Goal: Find specific page/section: Find specific page/section

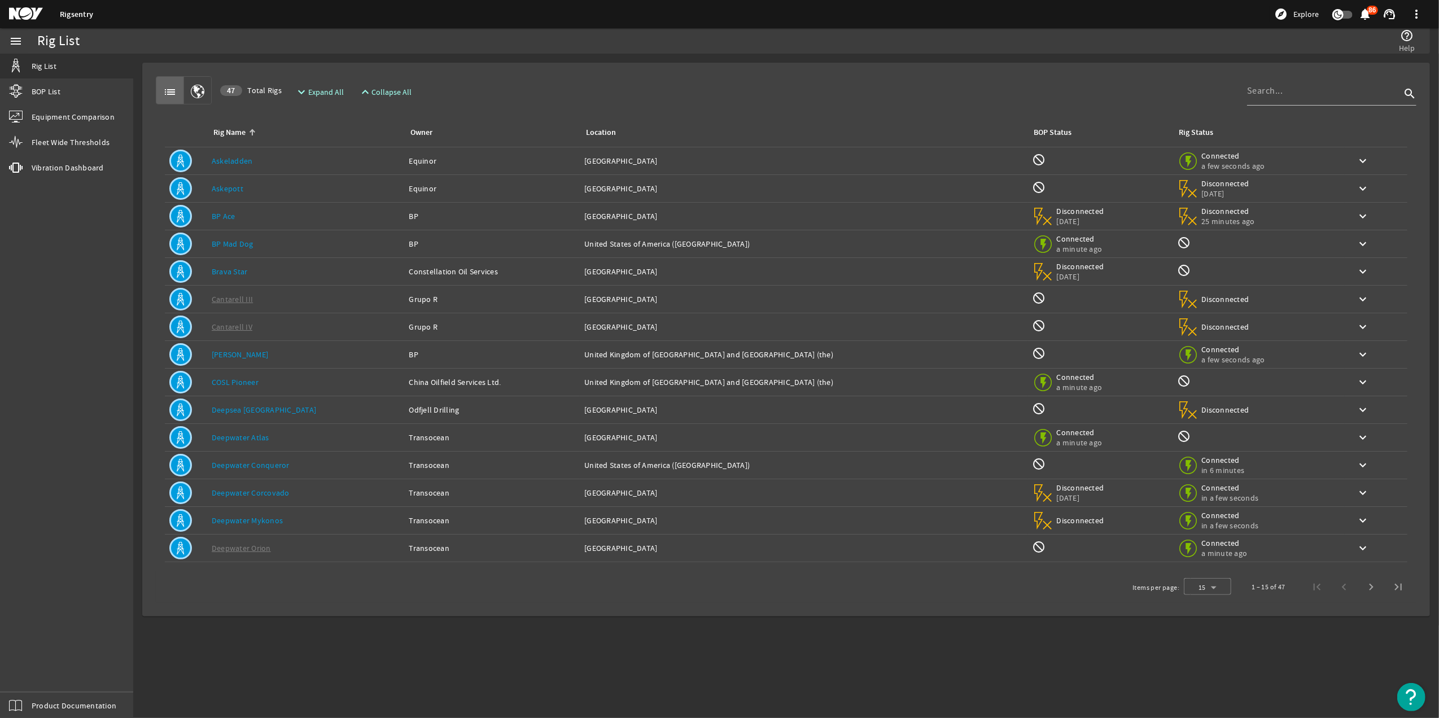
click at [230, 353] on link "[PERSON_NAME]" at bounding box center [240, 355] width 56 height 10
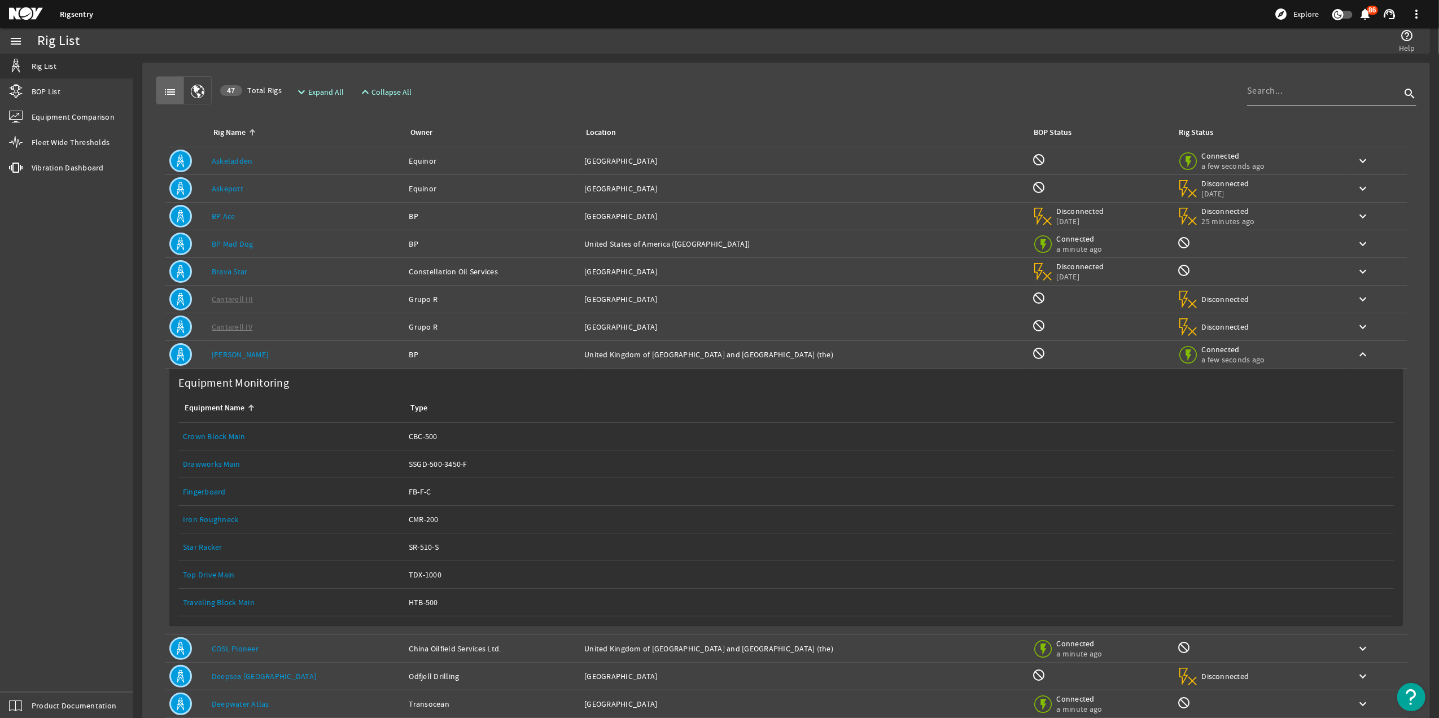
click at [233, 360] on link "[PERSON_NAME]" at bounding box center [240, 355] width 56 height 10
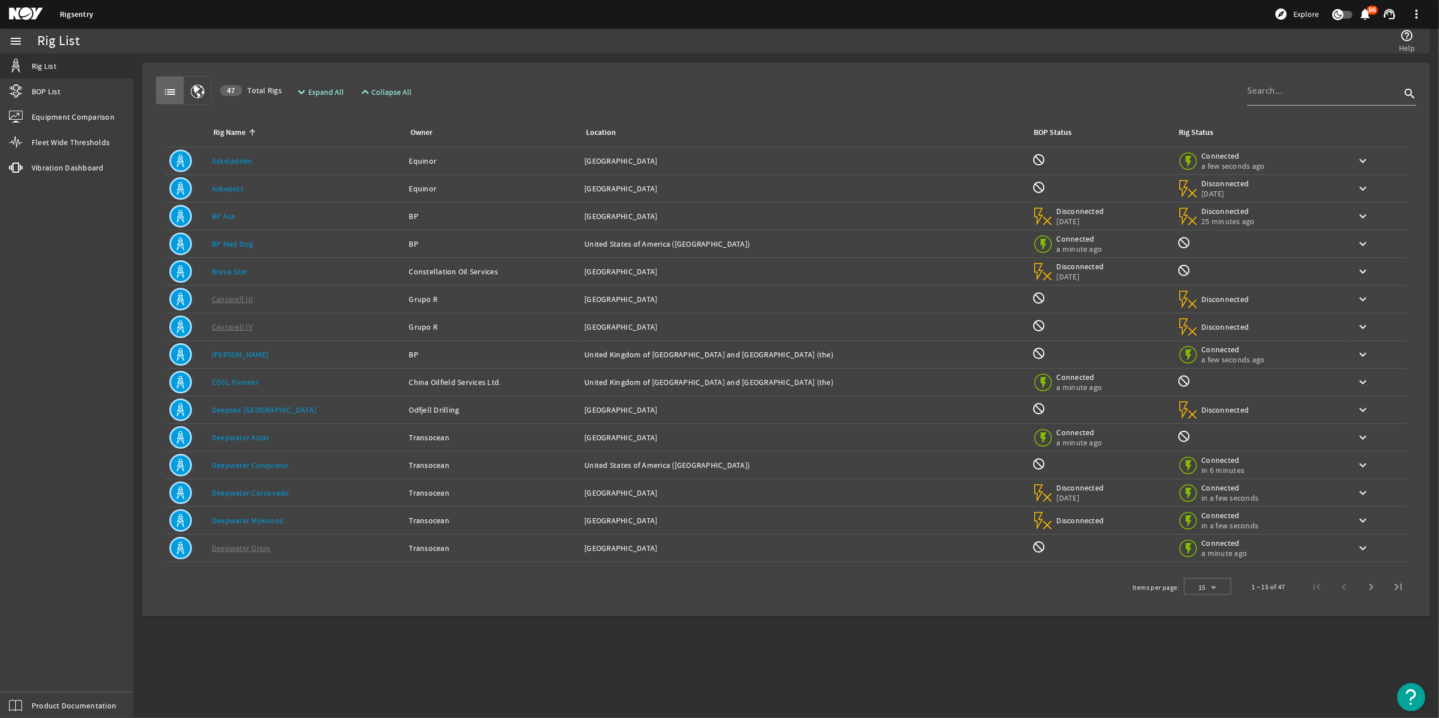
click at [233, 360] on link "[PERSON_NAME]" at bounding box center [240, 355] width 56 height 10
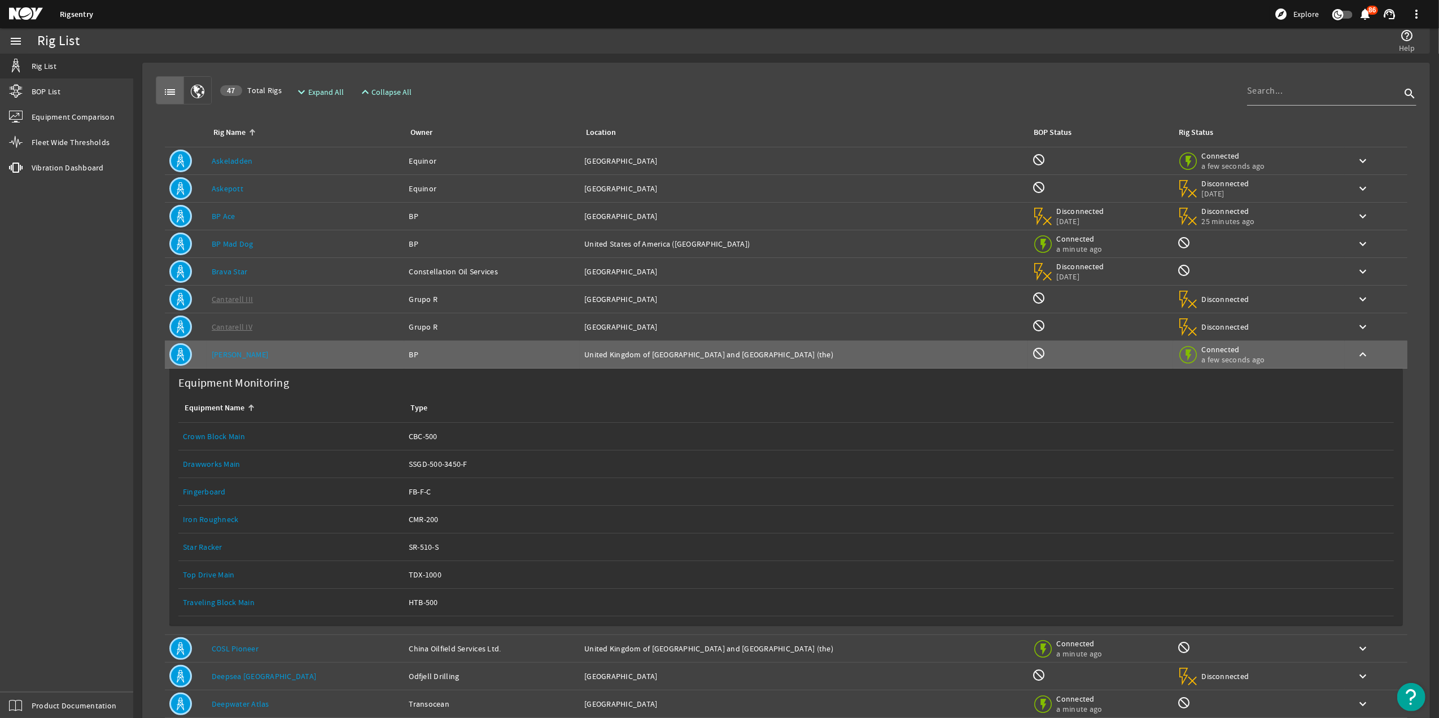
click at [217, 570] on link "Equipment Name: Top Drive Main" at bounding box center [291, 574] width 217 height 27
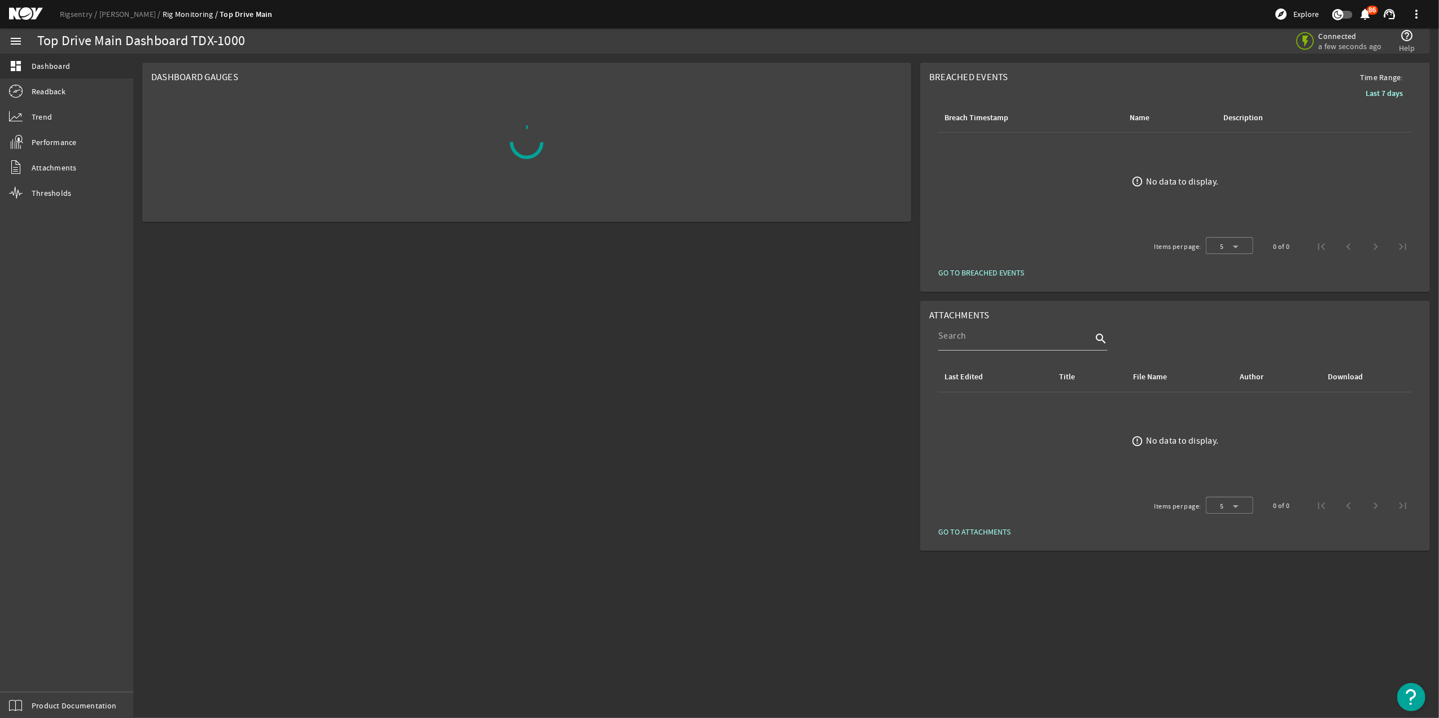
click at [1419, 705] on img "Open Resource Center" at bounding box center [1412, 697] width 28 height 28
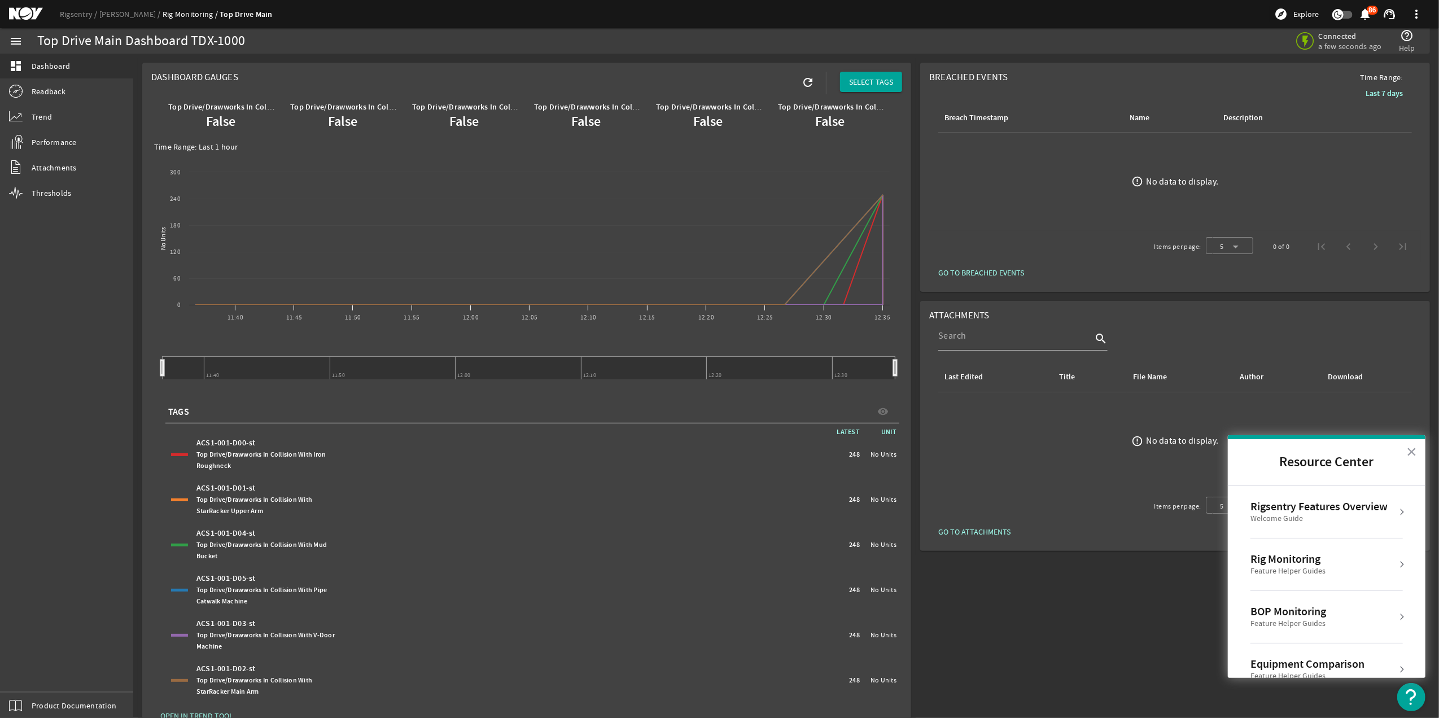
click at [1366, 626] on div "BOP Monitoring Feature Helper Guides" at bounding box center [1327, 617] width 152 height 25
click at [1298, 506] on div "Completed Step 0 of 38" at bounding box center [1335, 509] width 151 height 8
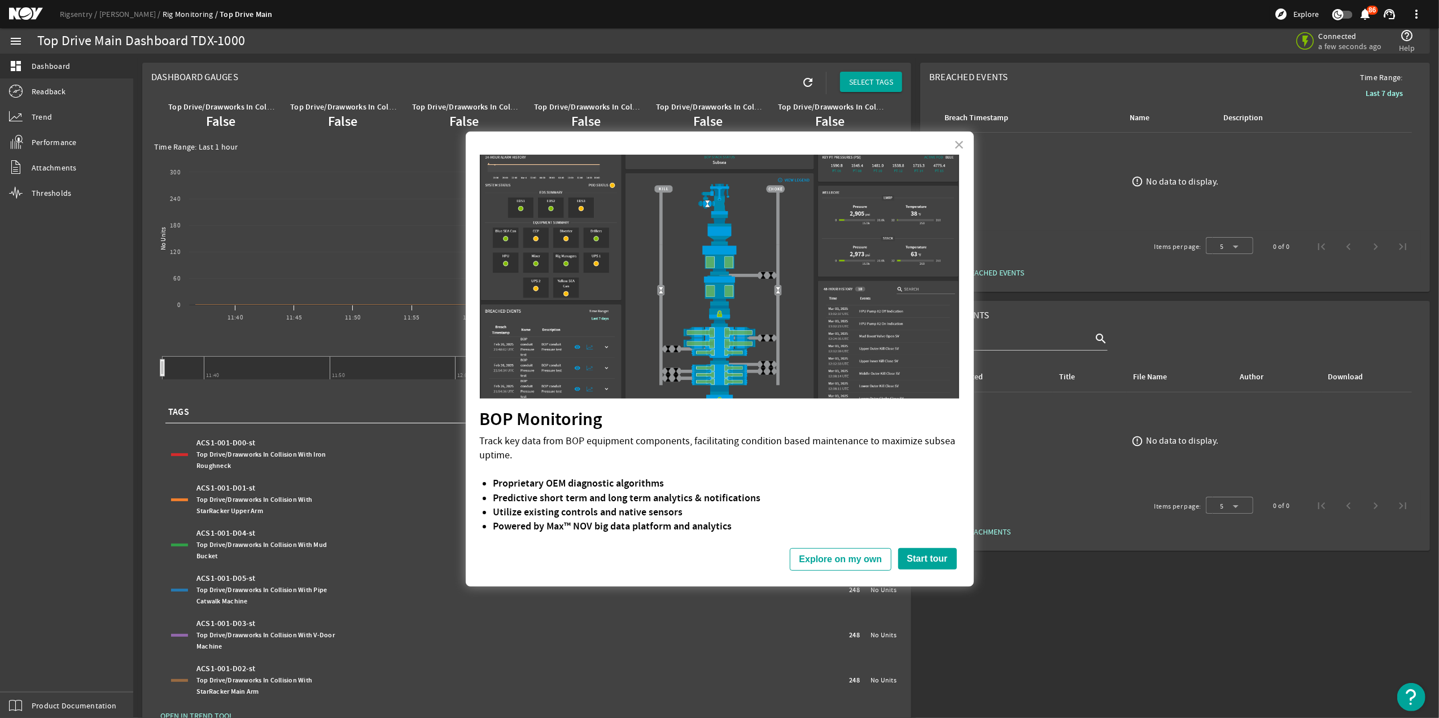
scroll to position [34, 0]
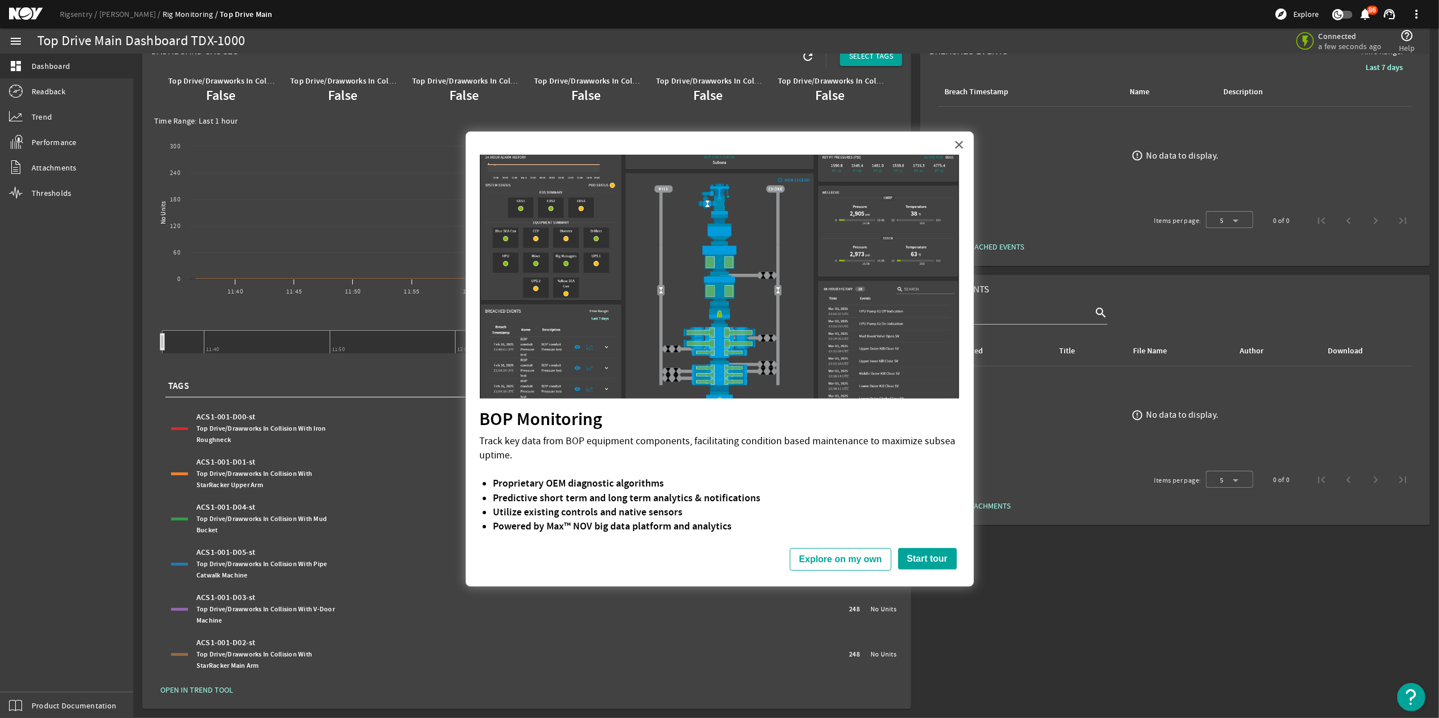
click at [954, 142] on button "×" at bounding box center [959, 145] width 11 height 18
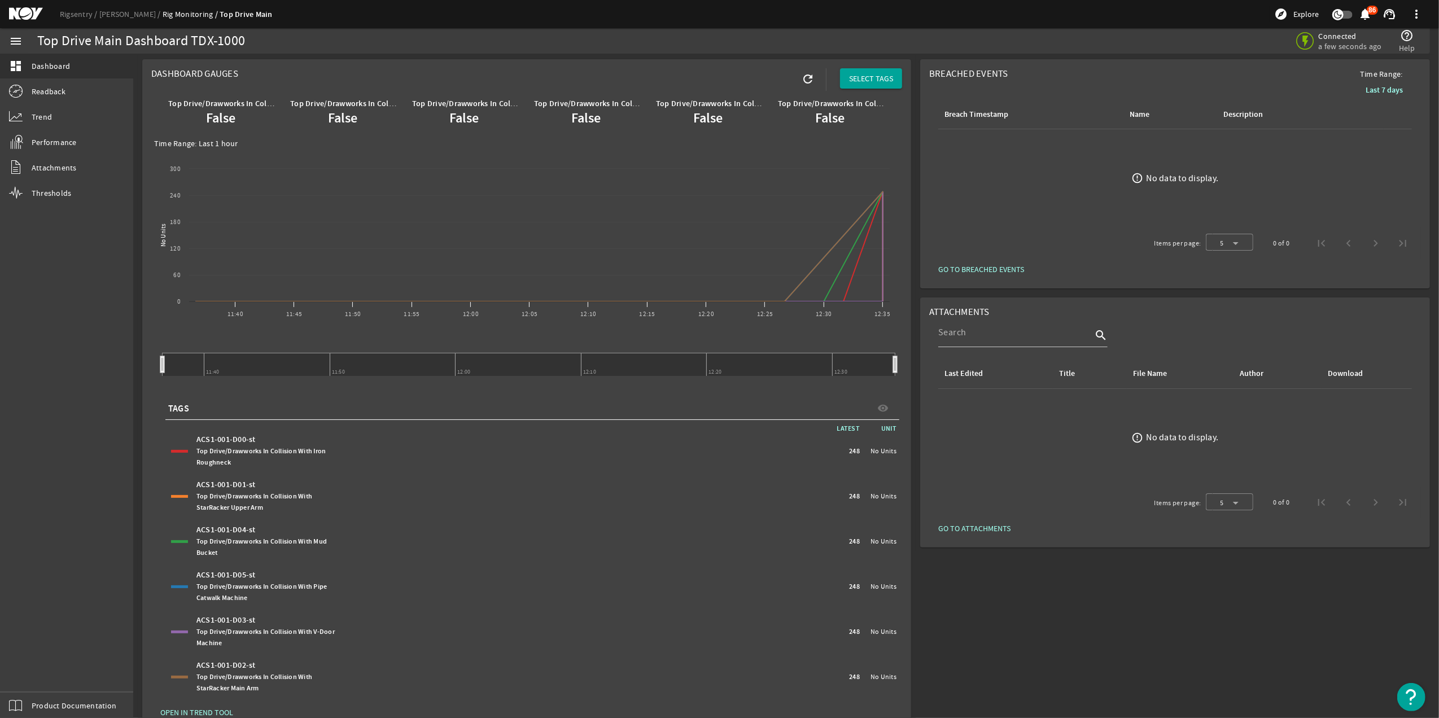
scroll to position [0, 0]
click at [91, 87] on link "Readback" at bounding box center [66, 91] width 133 height 25
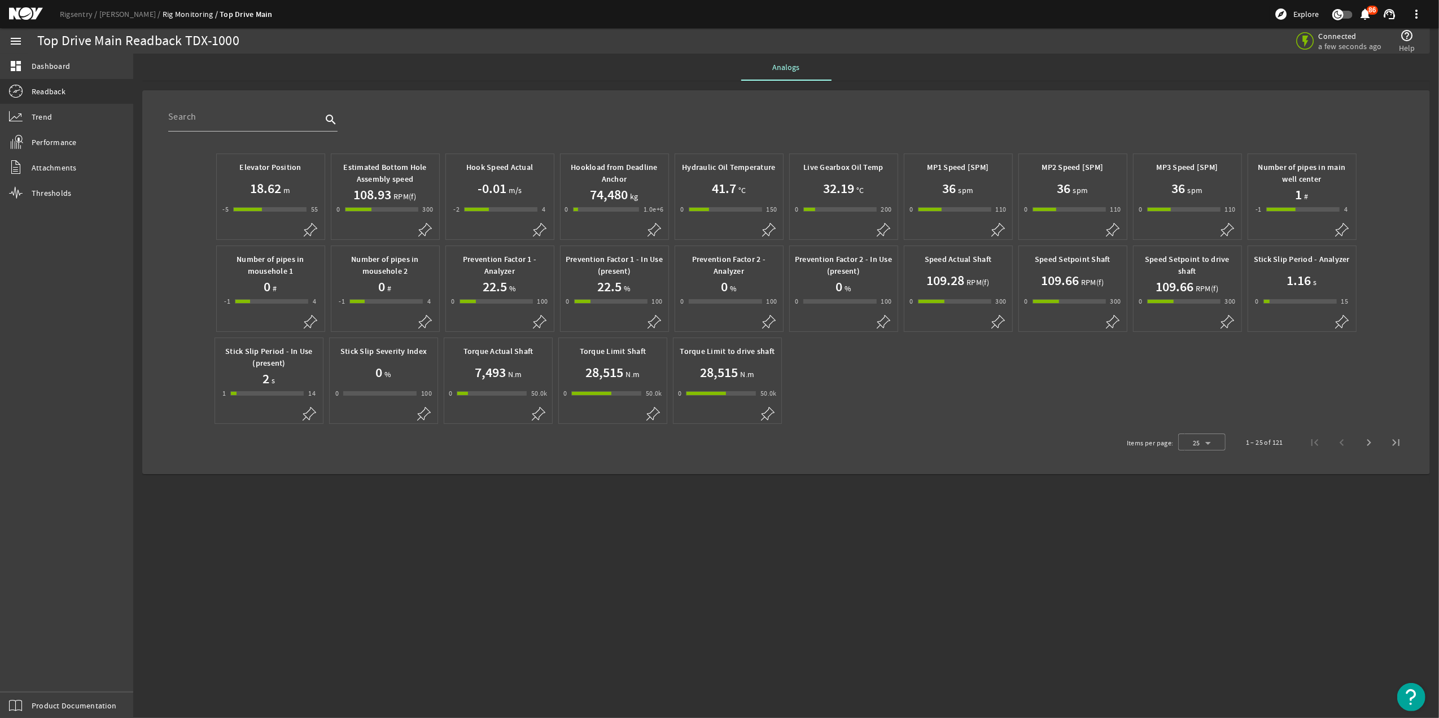
click at [277, 198] on h1 "18.62" at bounding box center [265, 189] width 31 height 18
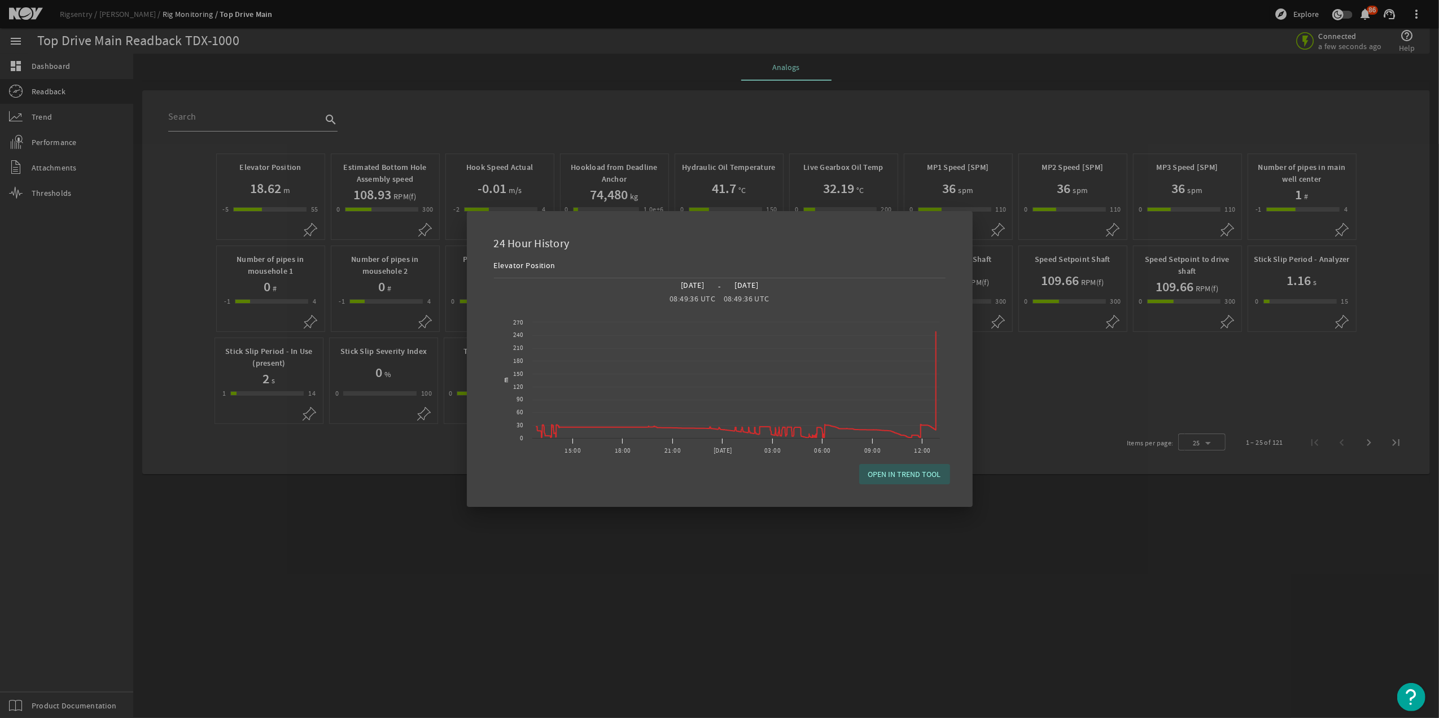
click at [373, 207] on div at bounding box center [719, 359] width 1439 height 718
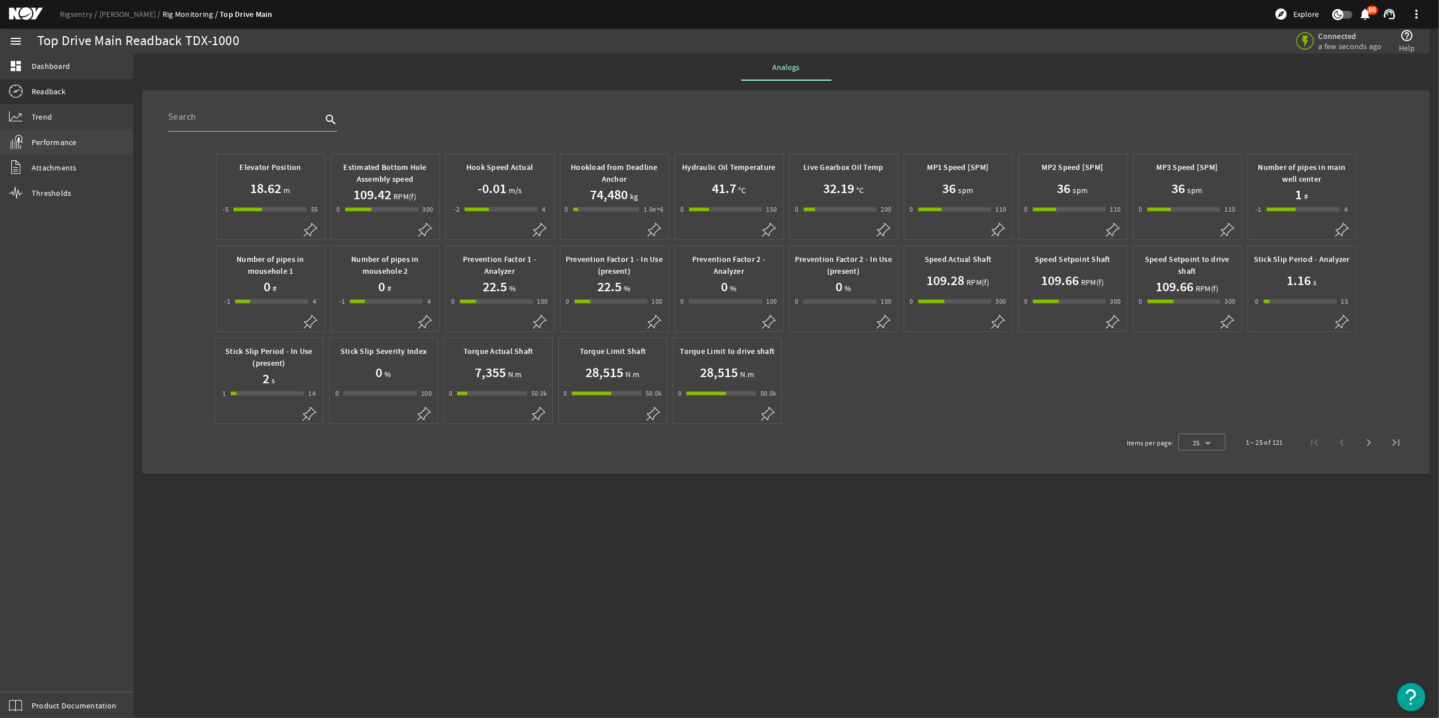
click at [86, 143] on link "Performance" at bounding box center [66, 142] width 133 height 25
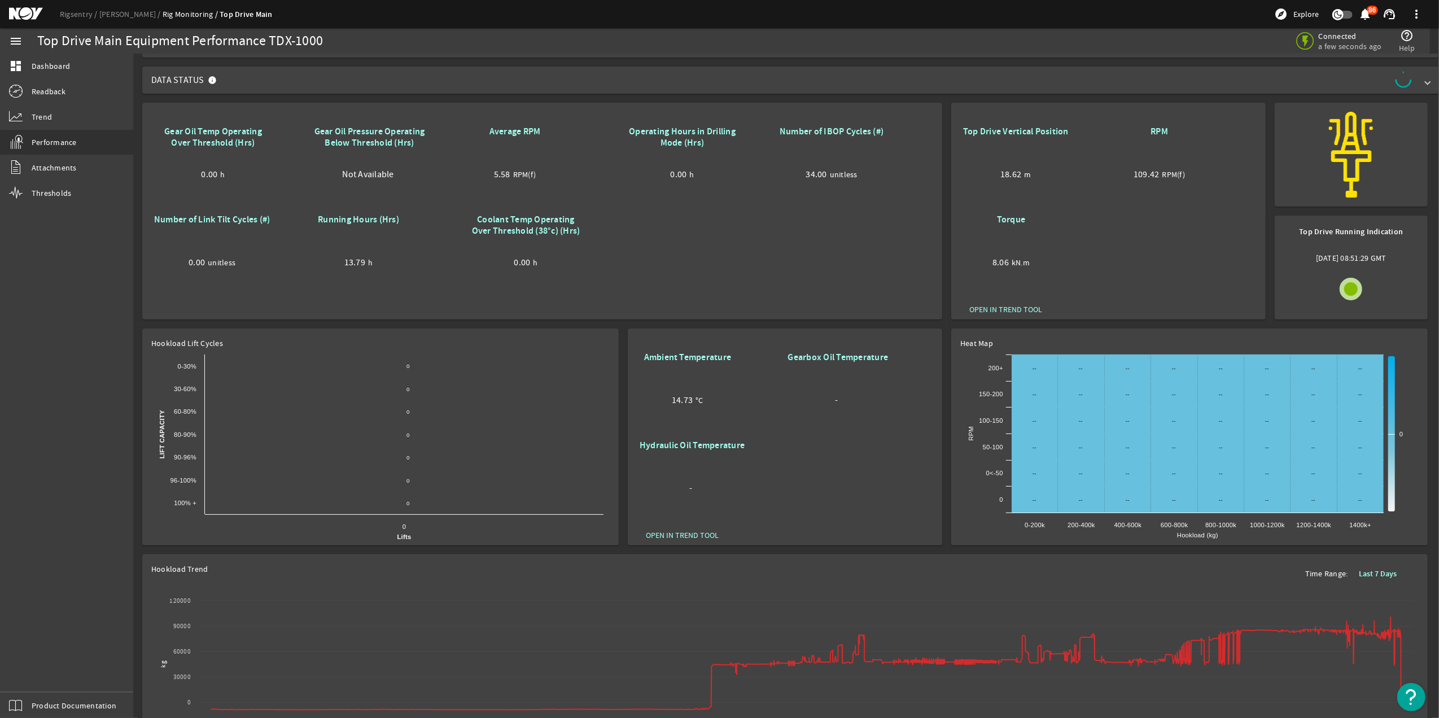
scroll to position [114, 0]
